Goal: Information Seeking & Learning: Learn about a topic

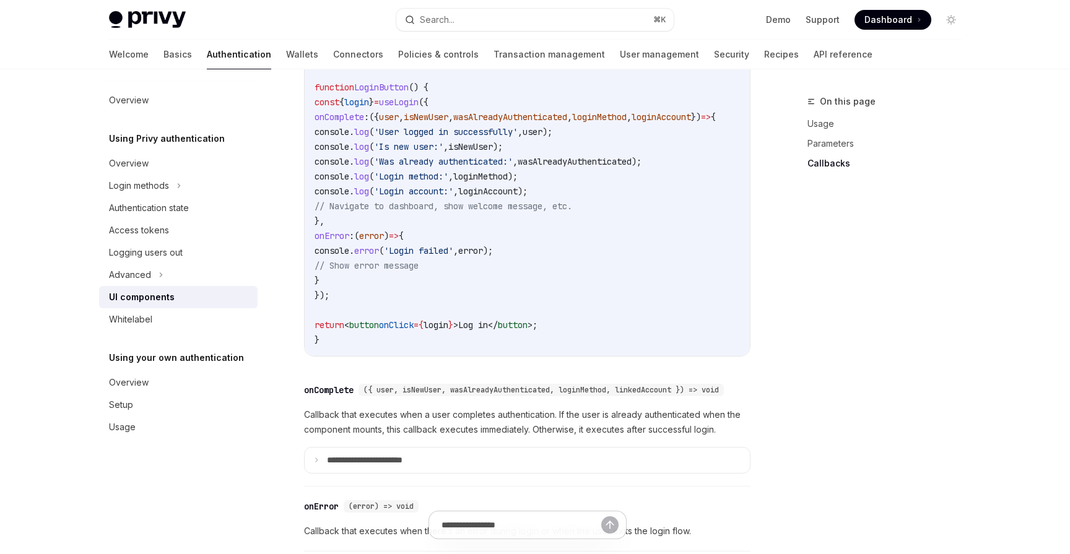
scroll to position [1593, 0]
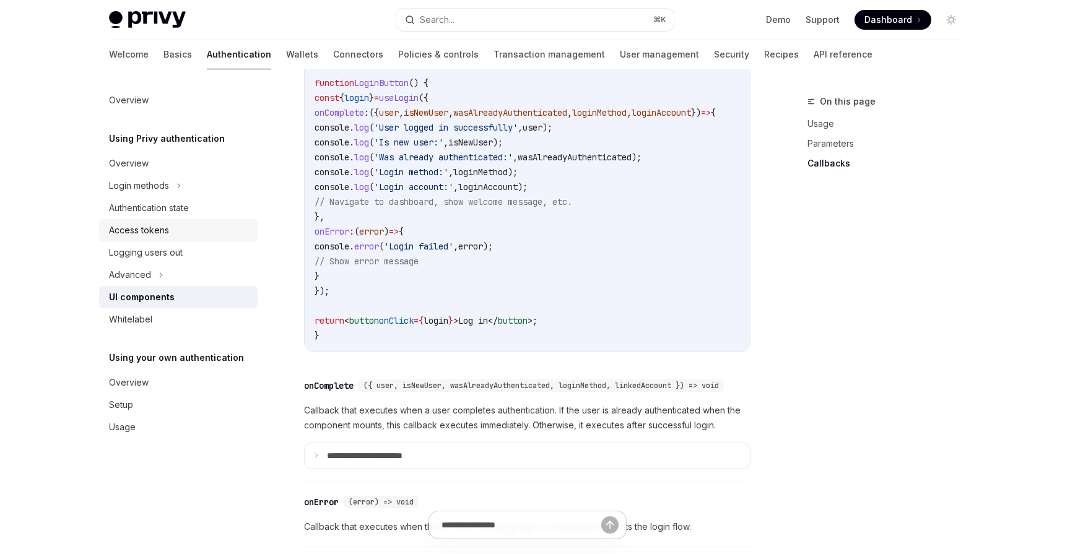
click at [146, 233] on div "Access tokens" at bounding box center [139, 230] width 60 height 15
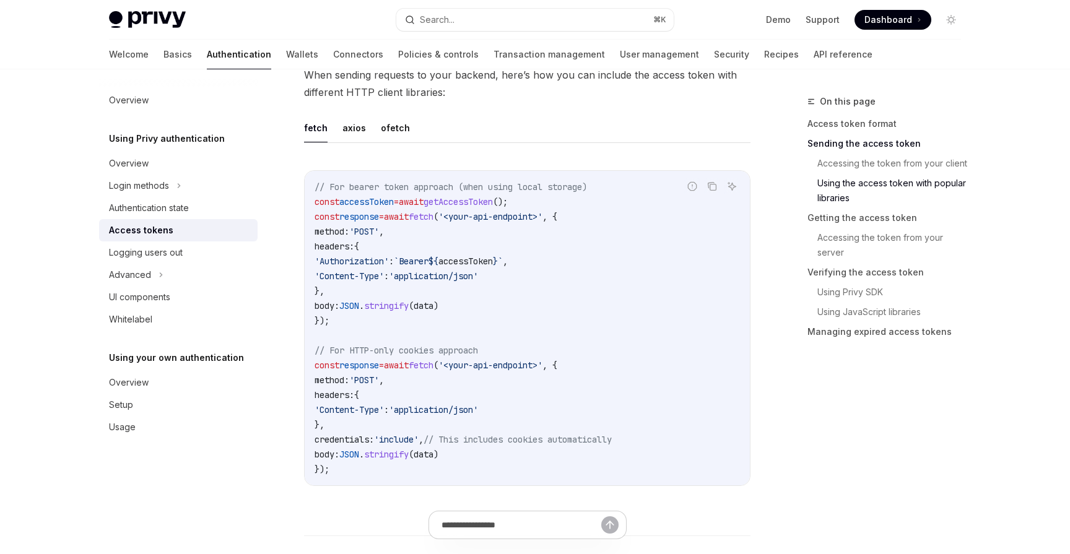
scroll to position [1102, 0]
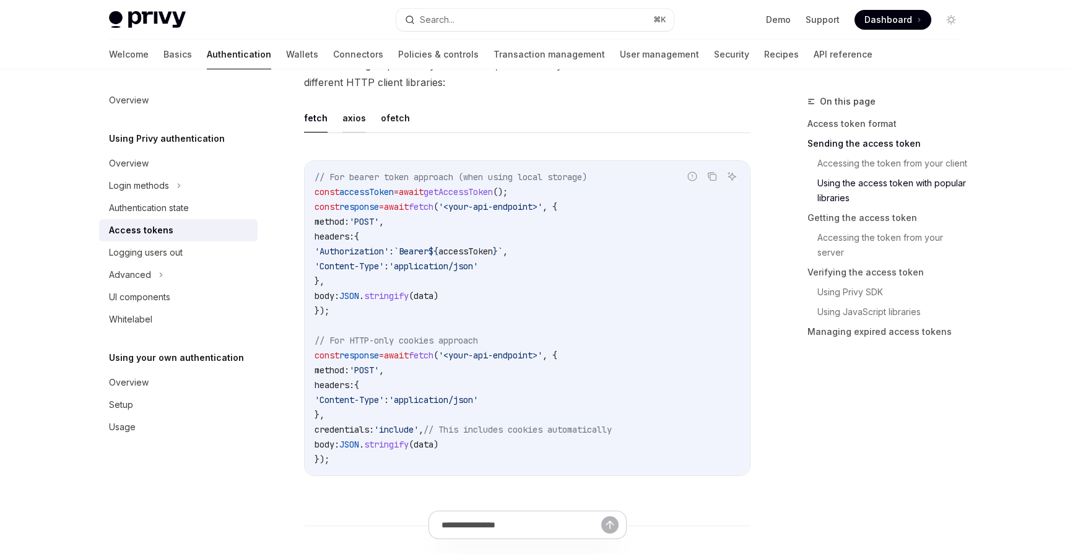
click at [355, 119] on button "axios" at bounding box center [355, 117] width 24 height 29
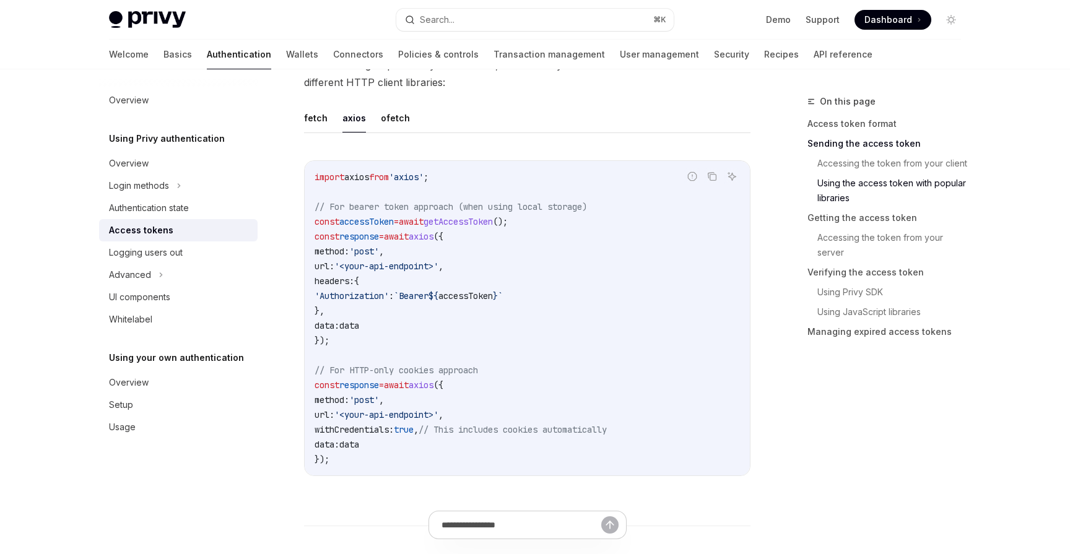
scroll to position [1100, 0]
click at [315, 120] on button "fetch" at bounding box center [316, 120] width 24 height 29
type textarea "*"
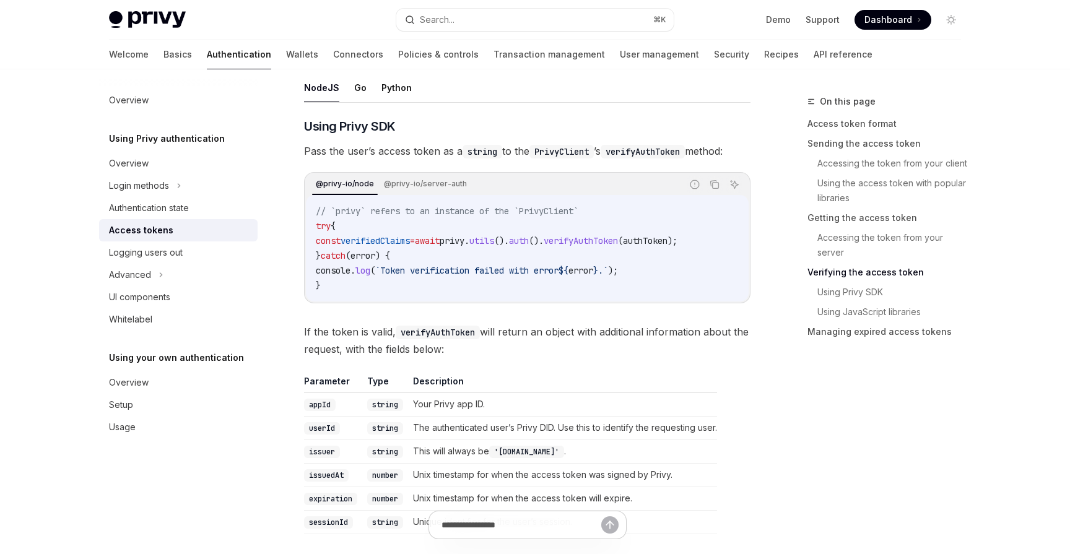
scroll to position [1944, 0]
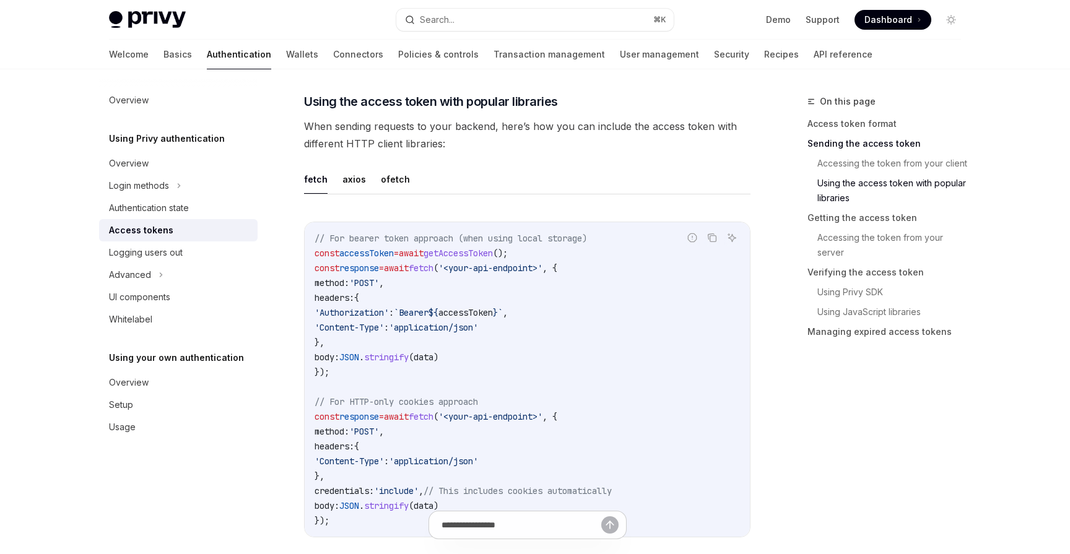
scroll to position [1036, 0]
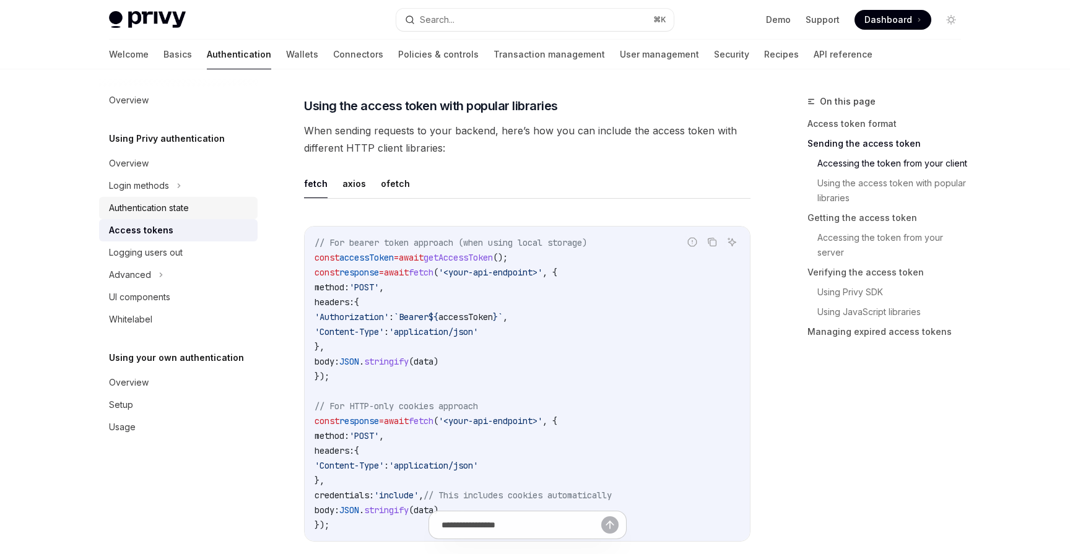
click at [154, 210] on div "Authentication state" at bounding box center [149, 208] width 80 height 15
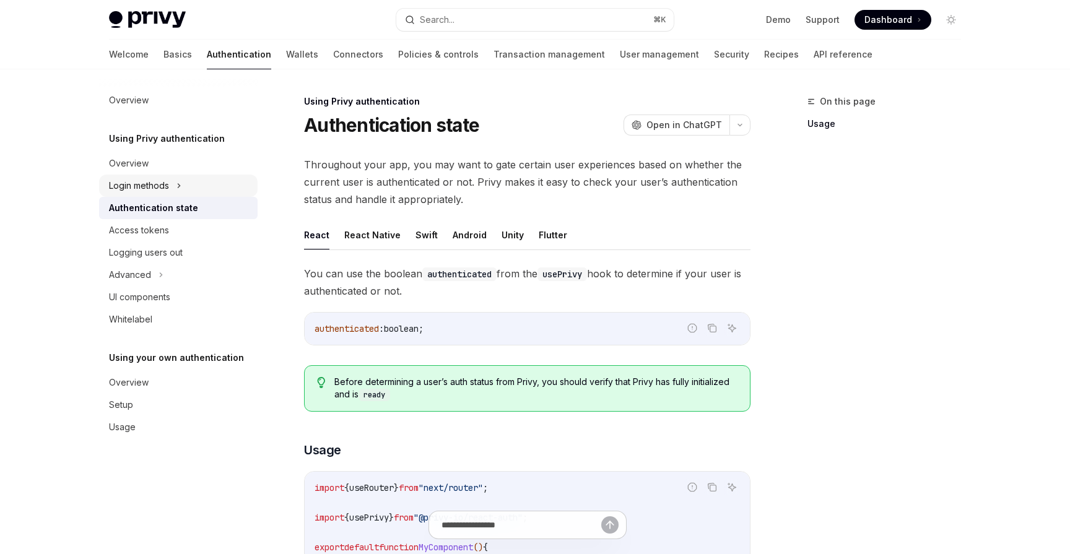
click at [152, 185] on div "Login methods" at bounding box center [139, 185] width 60 height 15
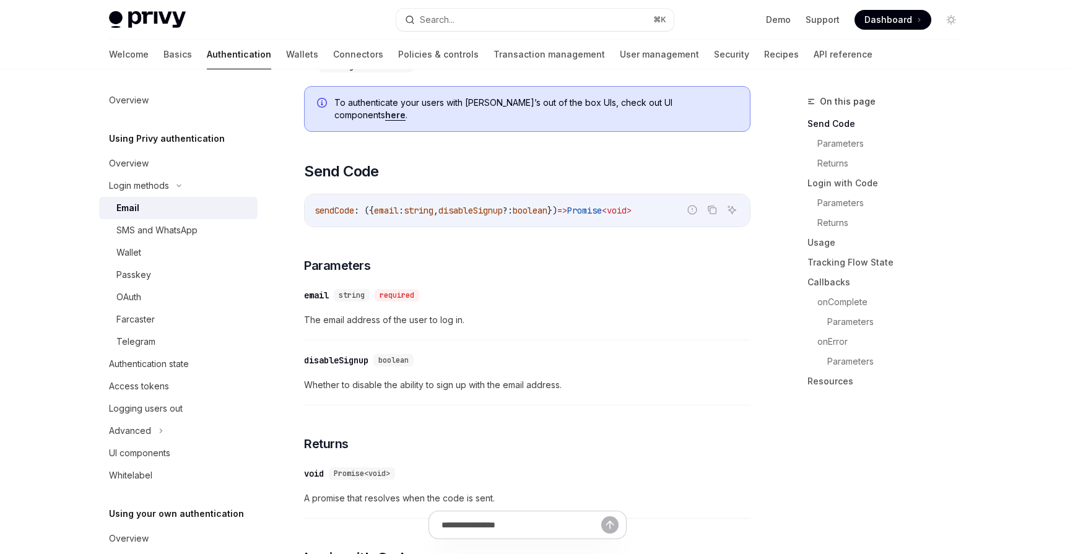
scroll to position [280, 0]
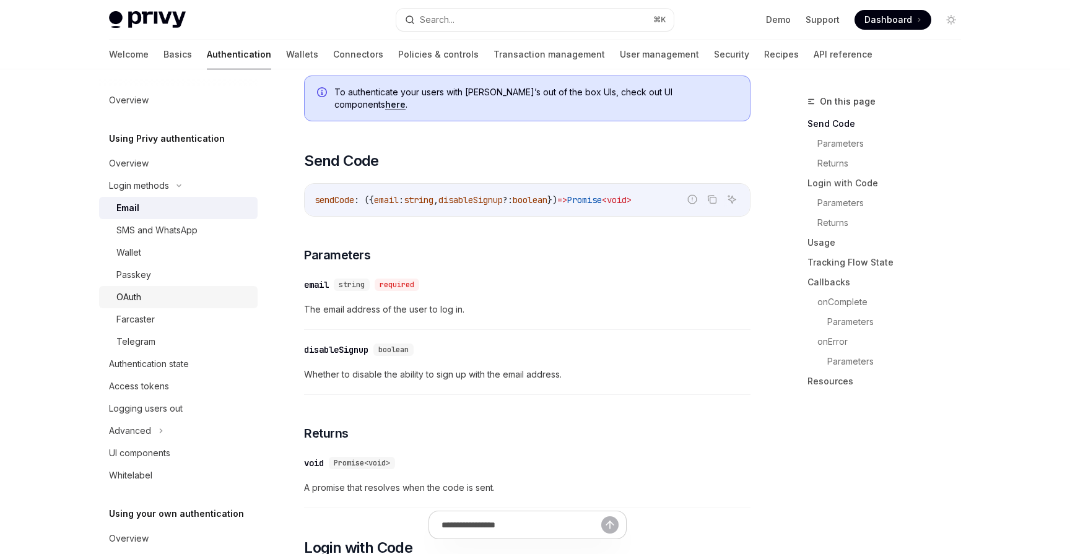
click at [141, 296] on div "OAuth" at bounding box center [128, 297] width 25 height 15
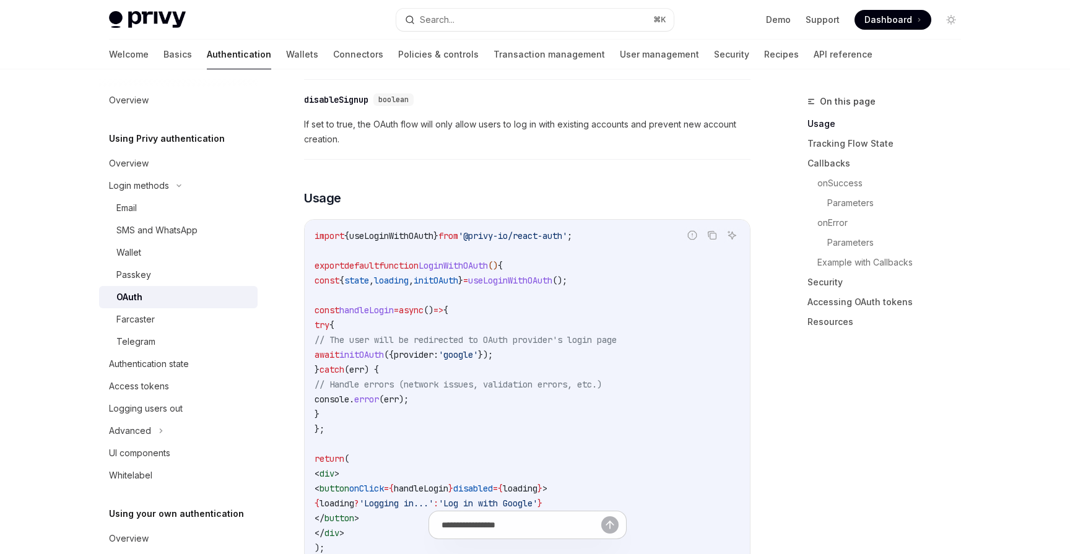
scroll to position [654, 0]
click at [133, 210] on div "Email" at bounding box center [126, 208] width 20 height 15
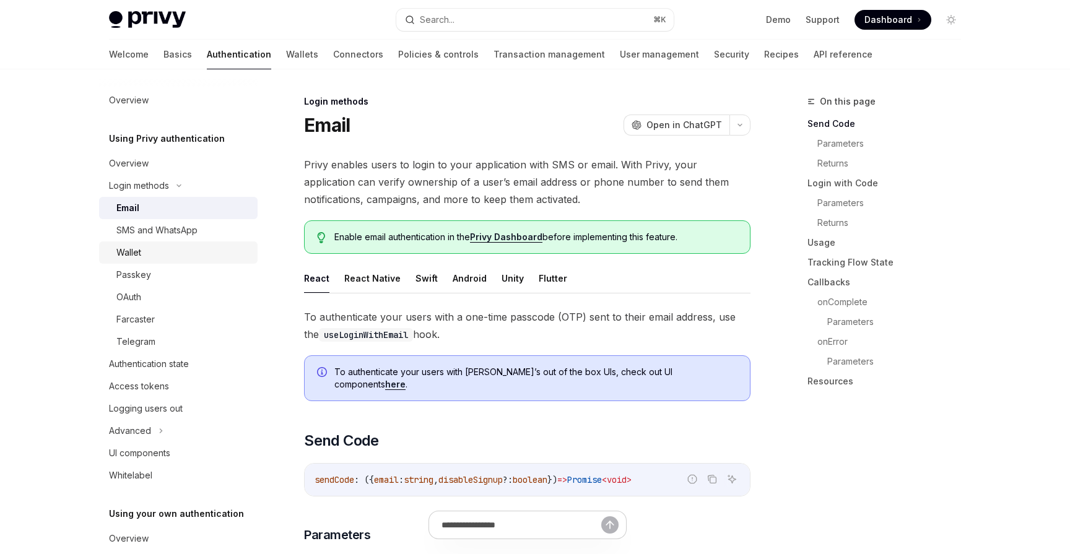
click at [146, 253] on div "Wallet" at bounding box center [183, 252] width 134 height 15
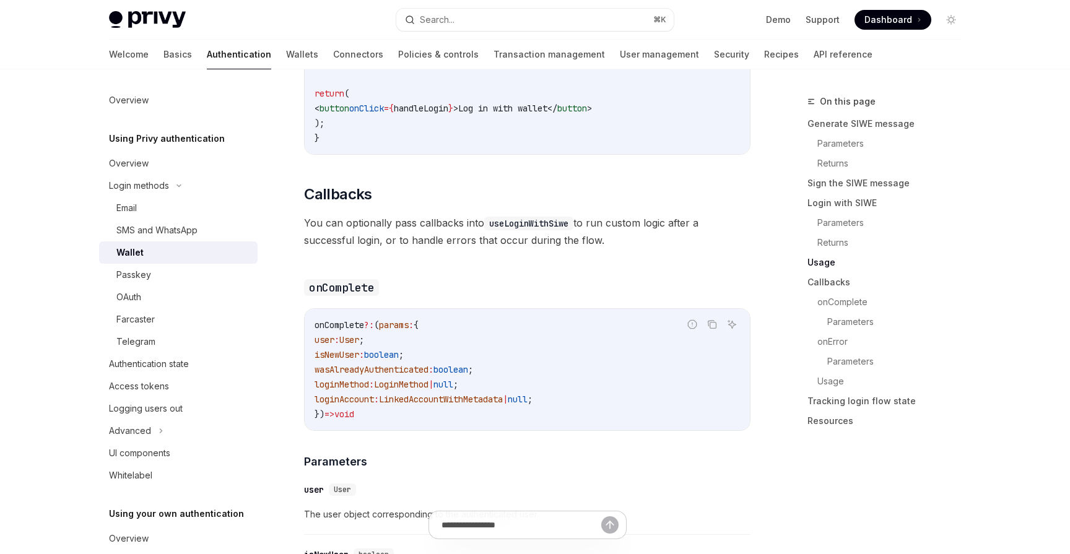
scroll to position [1775, 0]
click at [138, 170] on div "Overview" at bounding box center [129, 163] width 40 height 15
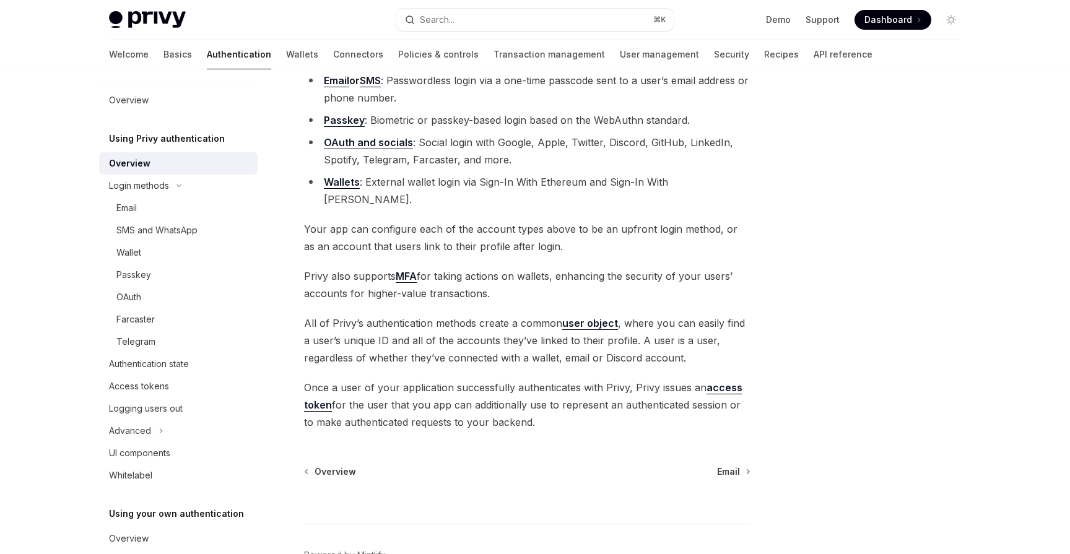
scroll to position [196, 0]
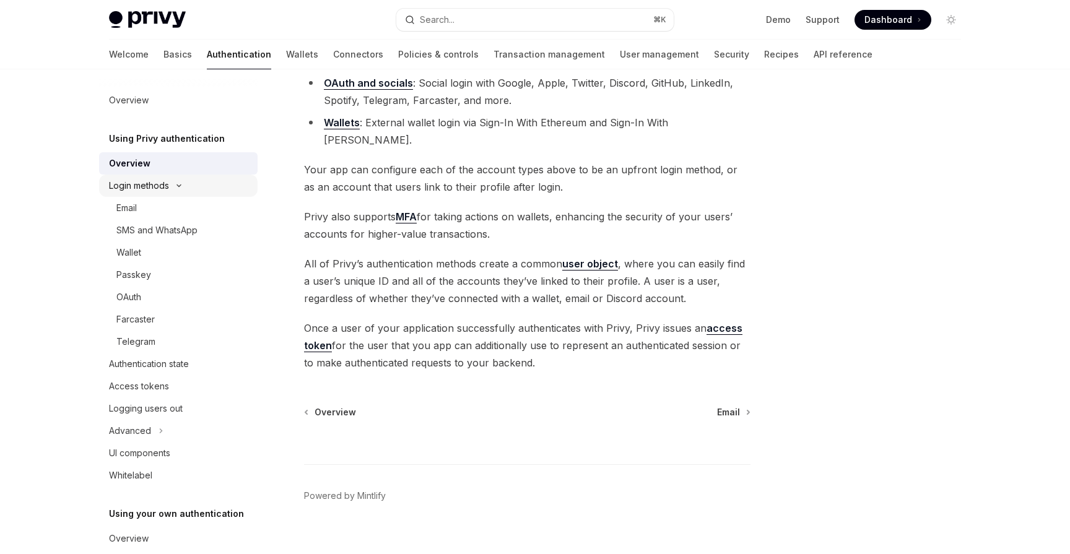
click at [153, 181] on div "Login methods" at bounding box center [139, 185] width 60 height 15
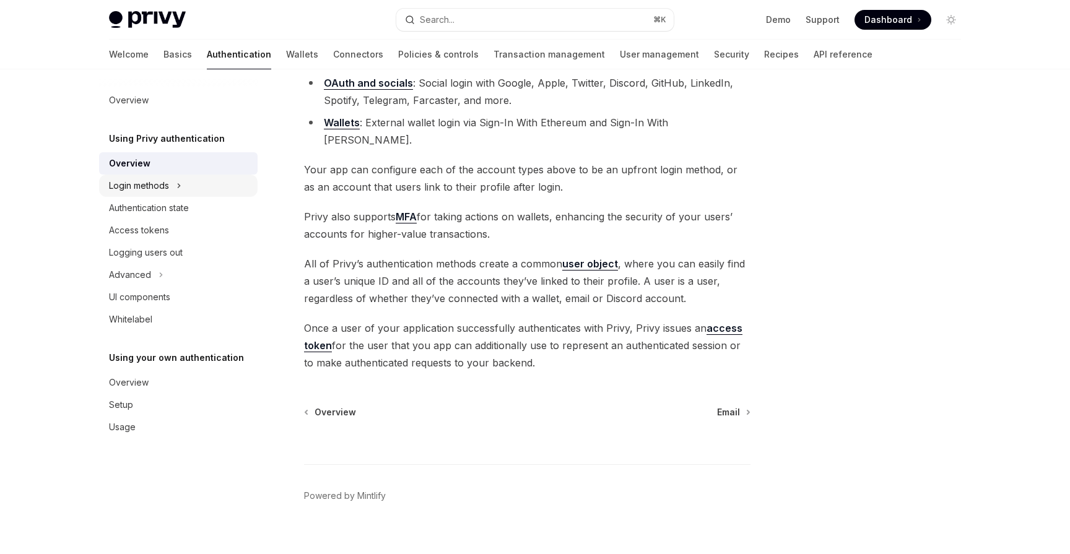
click at [151, 183] on div "Login methods" at bounding box center [139, 185] width 60 height 15
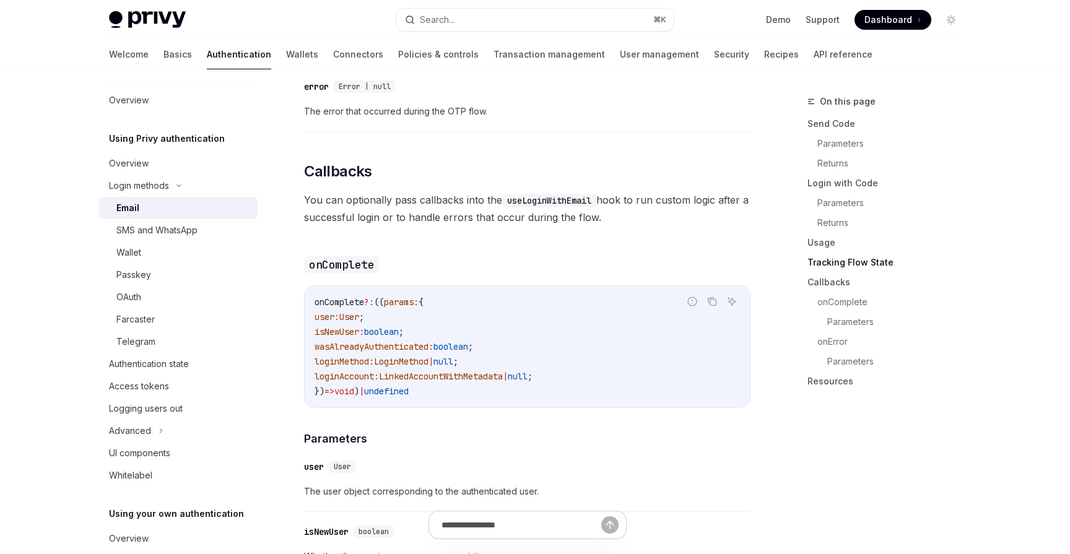
scroll to position [1706, 0]
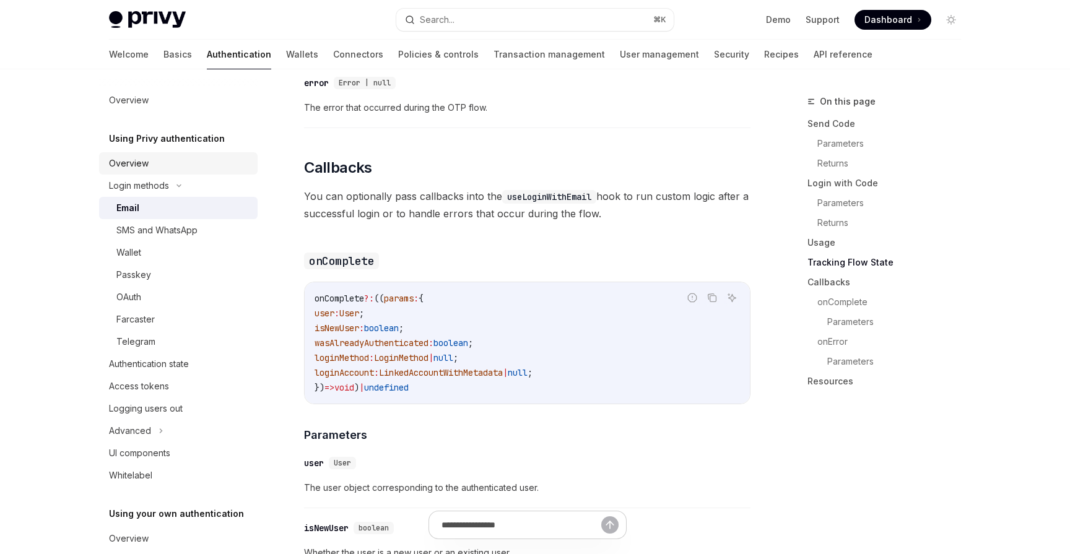
click at [138, 162] on div "Overview" at bounding box center [129, 163] width 40 height 15
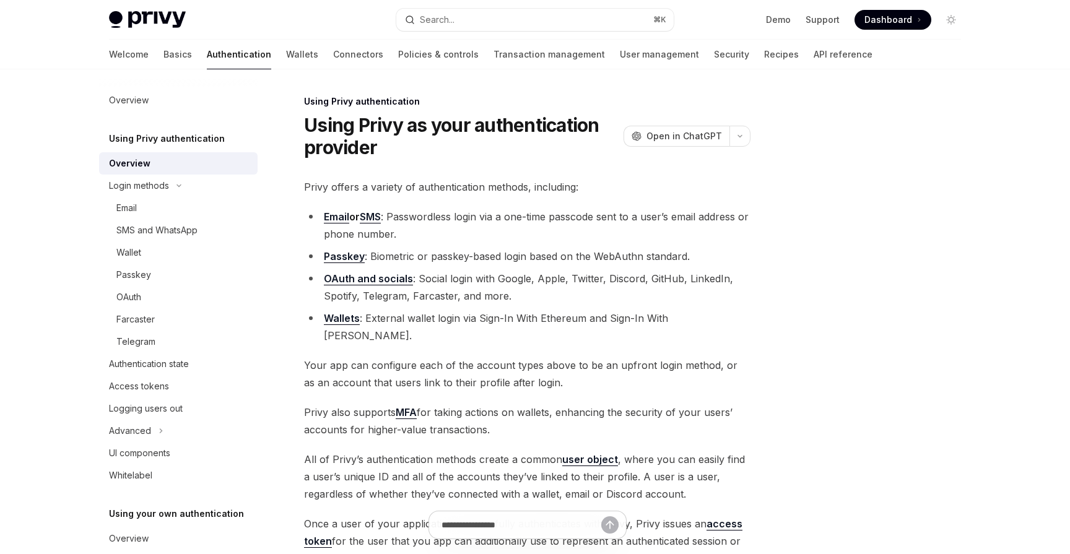
click at [148, 140] on h5 "Using Privy authentication" at bounding box center [167, 138] width 116 height 15
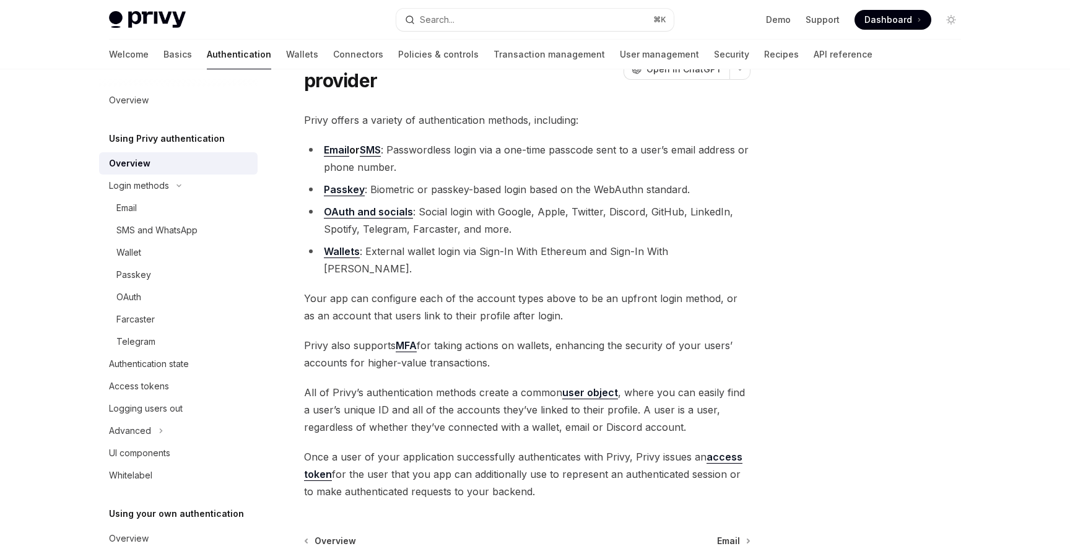
scroll to position [196, 0]
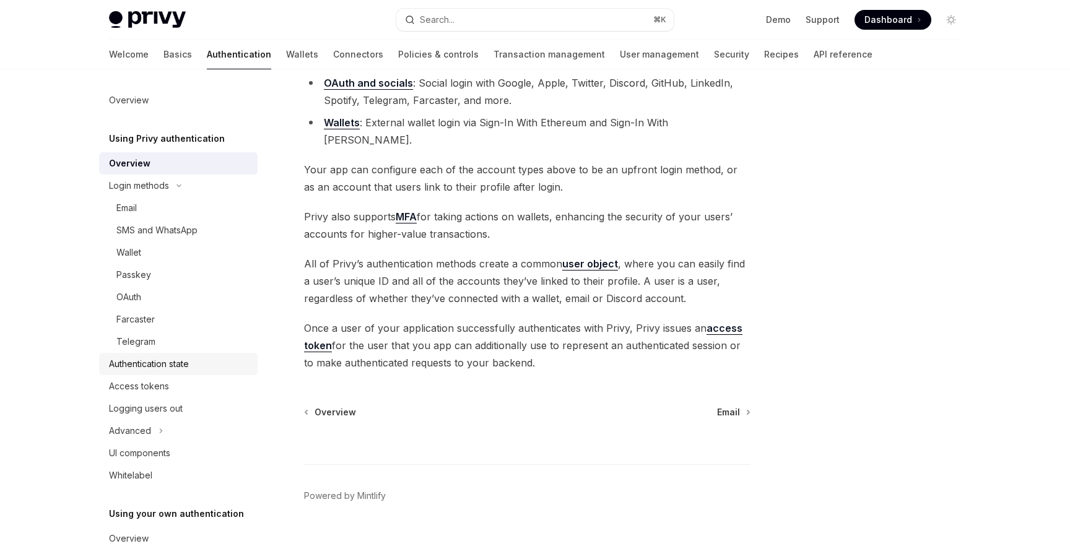
click at [155, 365] on div "Authentication state" at bounding box center [149, 364] width 80 height 15
type textarea "*"
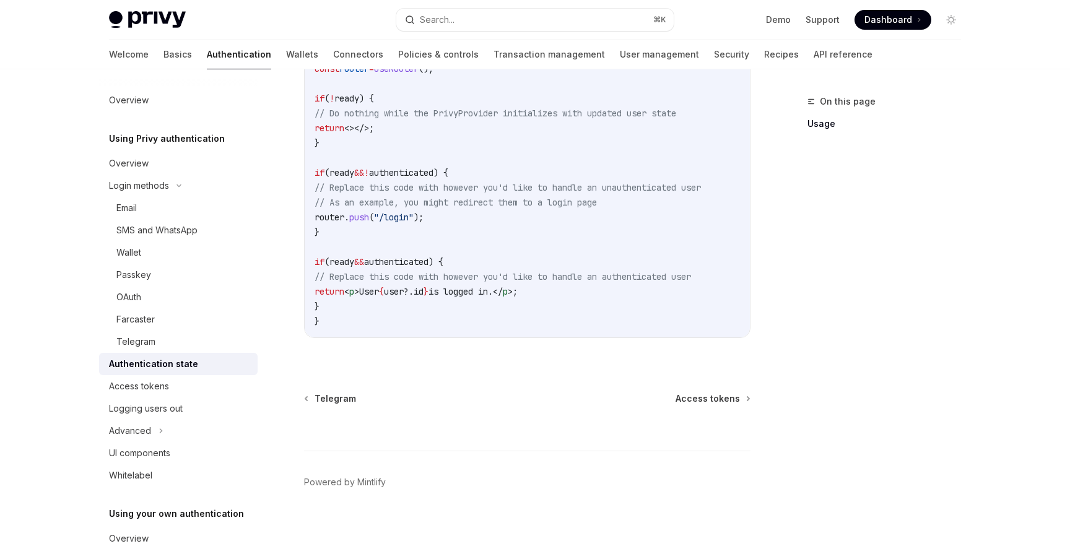
scroll to position [517, 0]
